Goal: Transaction & Acquisition: Purchase product/service

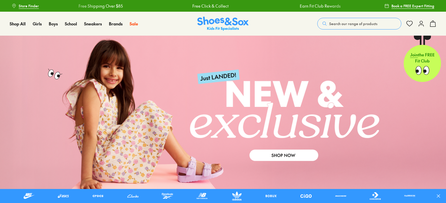
click at [340, 23] on span "Search our range of products" at bounding box center [353, 23] width 48 height 5
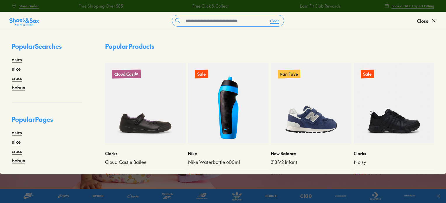
click at [58, 182] on link at bounding box center [223, 116] width 446 height 161
click at [72, 181] on link at bounding box center [223, 116] width 446 height 161
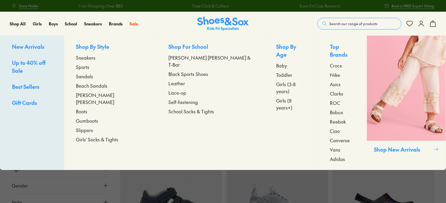
click at [38, 62] on span "Up to 40% off Sale" at bounding box center [29, 66] width 34 height 15
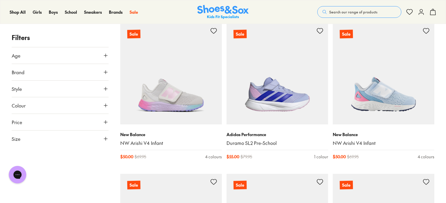
scroll to position [58, 0]
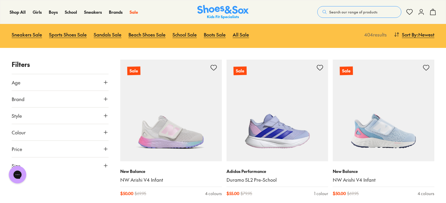
click at [37, 85] on button "Age" at bounding box center [60, 82] width 97 height 16
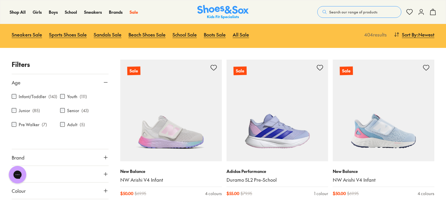
scroll to position [2, 0]
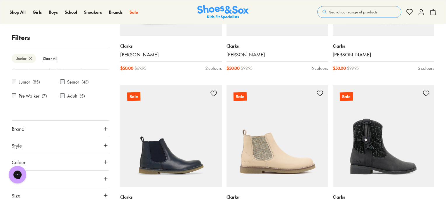
scroll to position [242, 0]
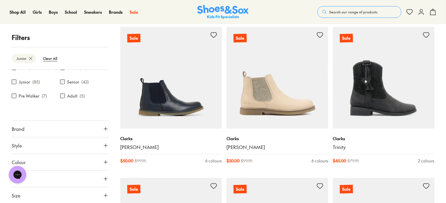
click at [37, 147] on button "Style" at bounding box center [60, 145] width 97 height 16
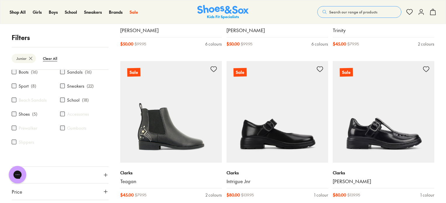
scroll to position [125, 0]
click at [67, 161] on button "Colour" at bounding box center [60, 162] width 97 height 16
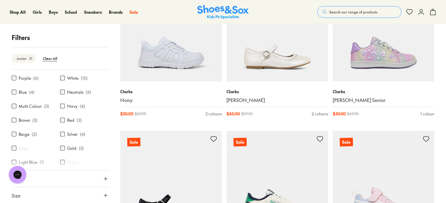
scroll to position [592, 0]
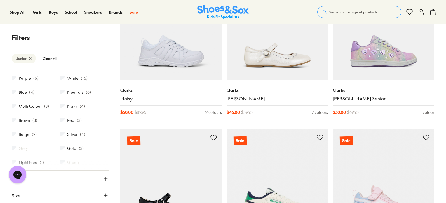
click at [63, 174] on button "Price" at bounding box center [60, 179] width 97 height 16
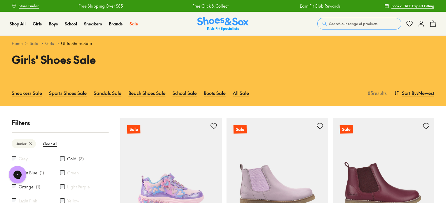
scroll to position [0, 0]
click at [181, 92] on link "School Sale" at bounding box center [185, 92] width 24 height 13
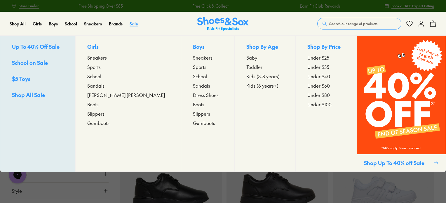
click at [130, 22] on span "Sale" at bounding box center [134, 24] width 8 height 6
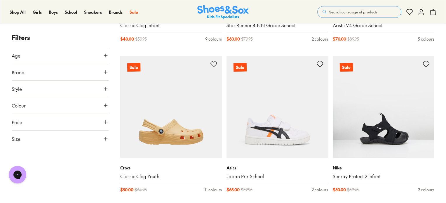
scroll to position [1022, 0]
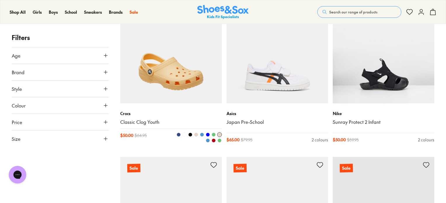
click at [187, 78] on img at bounding box center [171, 53] width 102 height 102
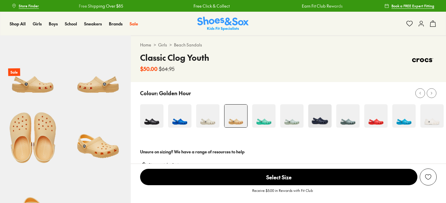
select select "*"
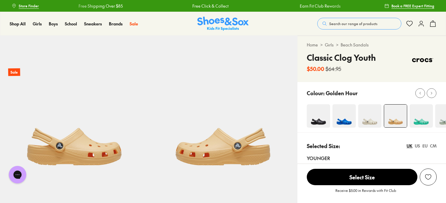
click at [366, 114] on img at bounding box center [369, 115] width 23 height 23
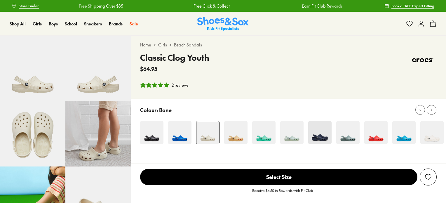
click at [413, 118] on div at bounding box center [288, 124] width 315 height 50
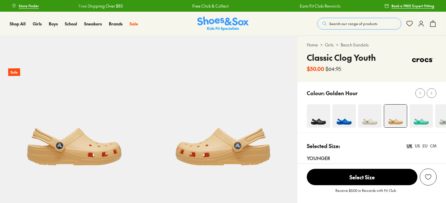
select select "*"
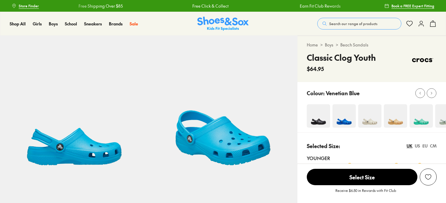
select select "*"
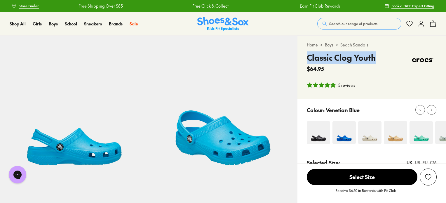
drag, startPoint x: 305, startPoint y: 56, endPoint x: 376, endPoint y: 56, distance: 70.4
click at [376, 56] on div "Home > Boys > Beach Sandals Classic Clog Youth $64.95 3 reviews" at bounding box center [372, 67] width 149 height 63
copy h4 "Classic Clog Youth"
click at [392, 129] on img at bounding box center [395, 132] width 23 height 23
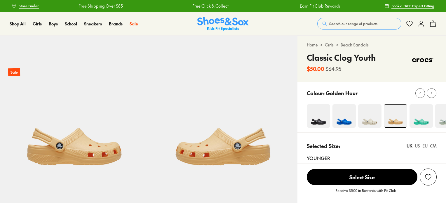
select select "*"
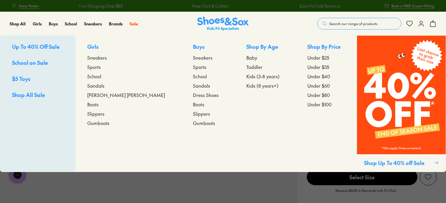
click at [138, 25] on div "Sale Up To 40% Off Sale School on Sale $5 Toys Shop All Sale Girls Sneakers Spo…" at bounding box center [137, 23] width 15 height 23
click at [133, 24] on span "Sale" at bounding box center [134, 24] width 8 height 6
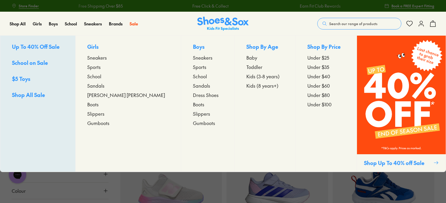
click at [101, 68] on span "Sports" at bounding box center [93, 66] width 13 height 7
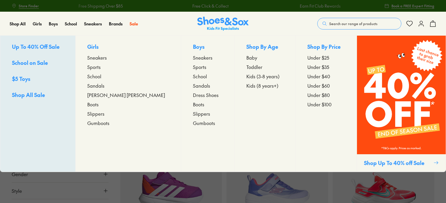
click at [193, 67] on span "Sports" at bounding box center [199, 66] width 13 height 7
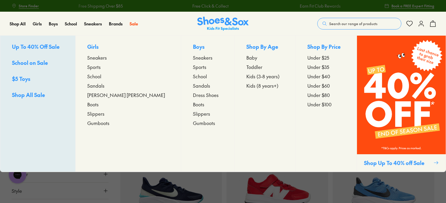
click at [193, 104] on span "Boots" at bounding box center [198, 104] width 11 height 7
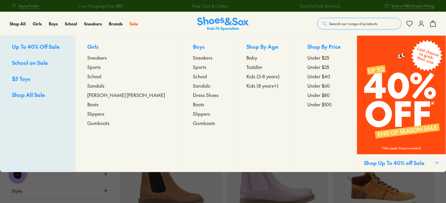
click at [193, 67] on span "Sports" at bounding box center [199, 66] width 13 height 7
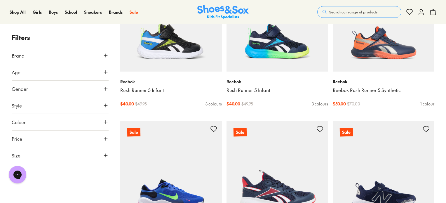
scroll to position [2482, 0]
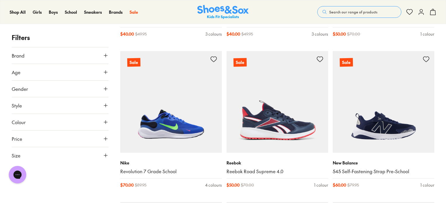
click at [45, 108] on button "Style" at bounding box center [60, 105] width 97 height 16
click at [50, 92] on button "Gender" at bounding box center [60, 89] width 97 height 16
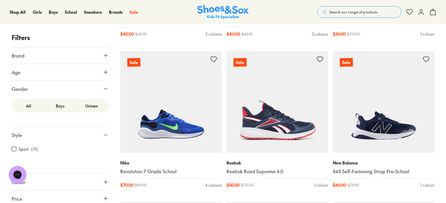
click at [55, 71] on button "Age" at bounding box center [60, 72] width 97 height 16
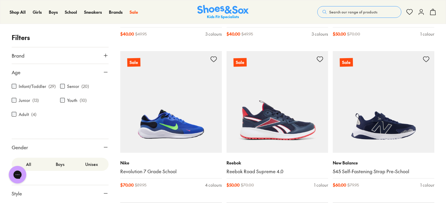
scroll to position [58, 0]
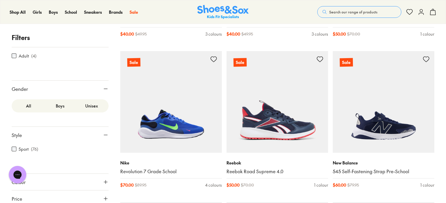
click at [62, 101] on label "Boys" at bounding box center [60, 105] width 32 height 11
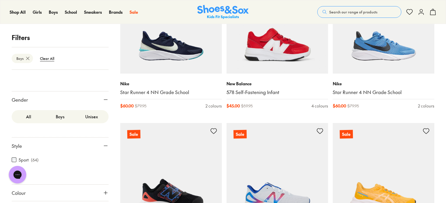
scroll to position [100, 0]
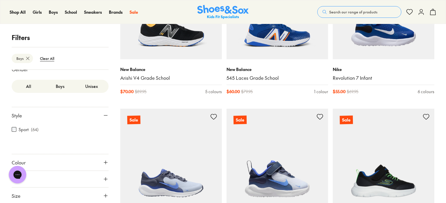
scroll to position [1723, 0]
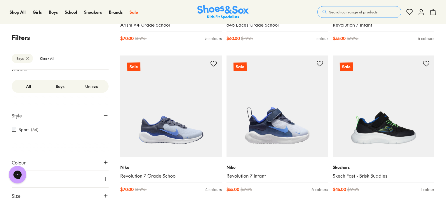
click at [338, 13] on span "Search our range of products" at bounding box center [353, 11] width 48 height 5
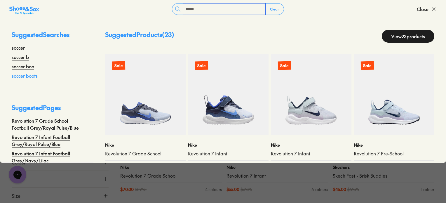
type input "******"
click at [30, 74] on link "soccer boots" at bounding box center [25, 75] width 26 height 7
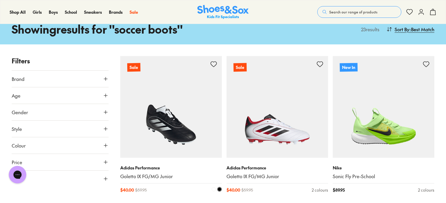
scroll to position [88, 0]
